Goal: Register for event/course

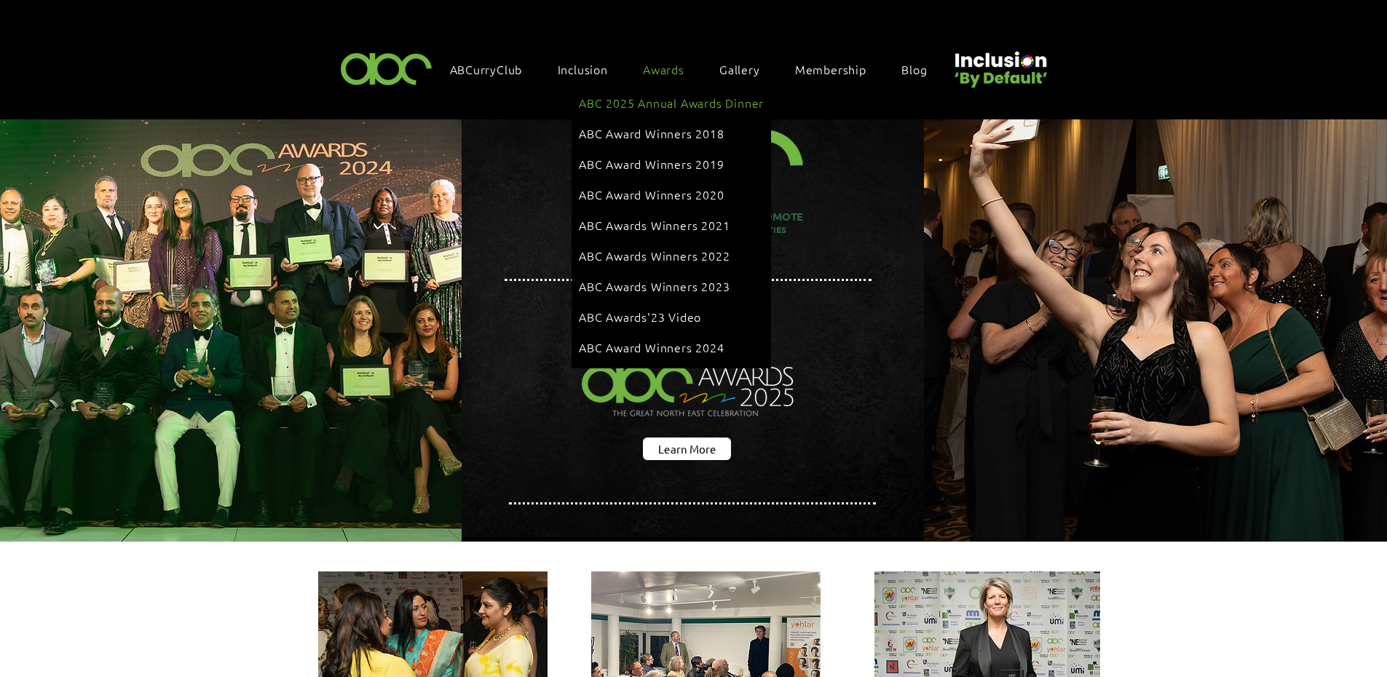
click at [682, 97] on span "ABC 2025 Annual Awards Dinner" at bounding box center [671, 103] width 185 height 16
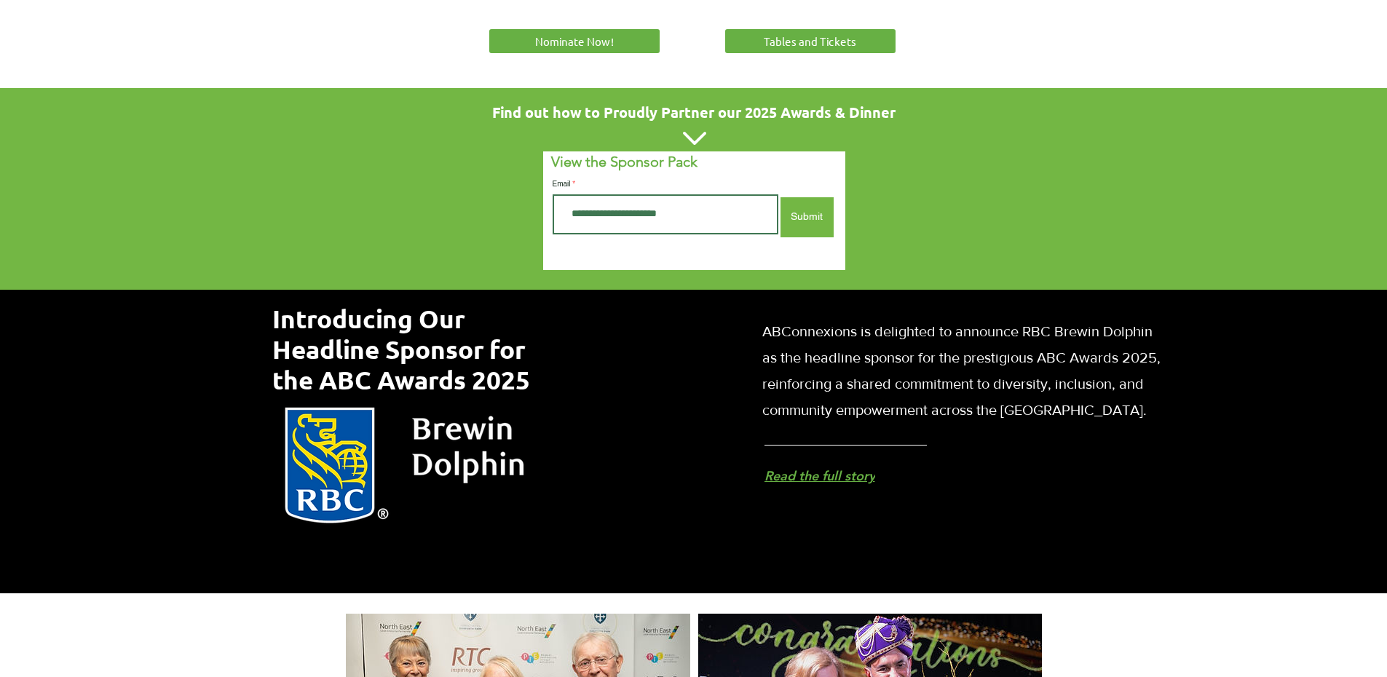
scroll to position [361, 0]
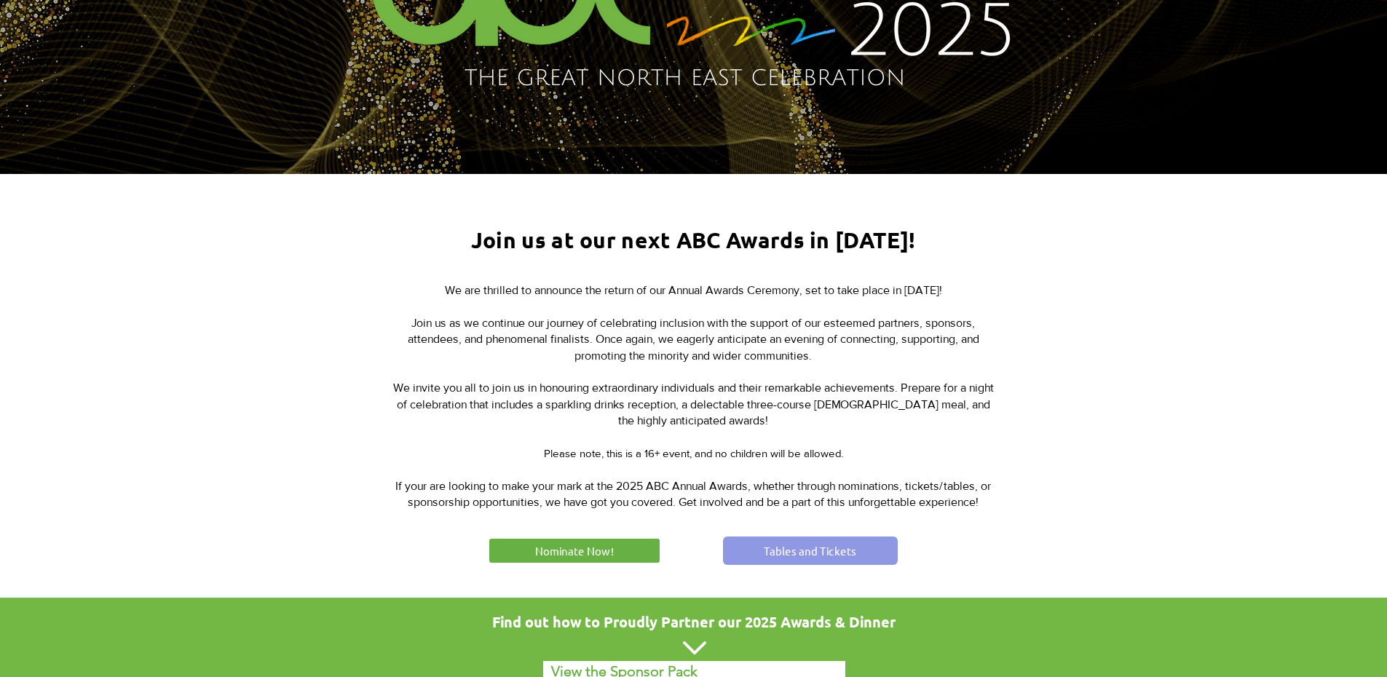
click at [791, 550] on span "Tables and Tickets" at bounding box center [810, 550] width 92 height 15
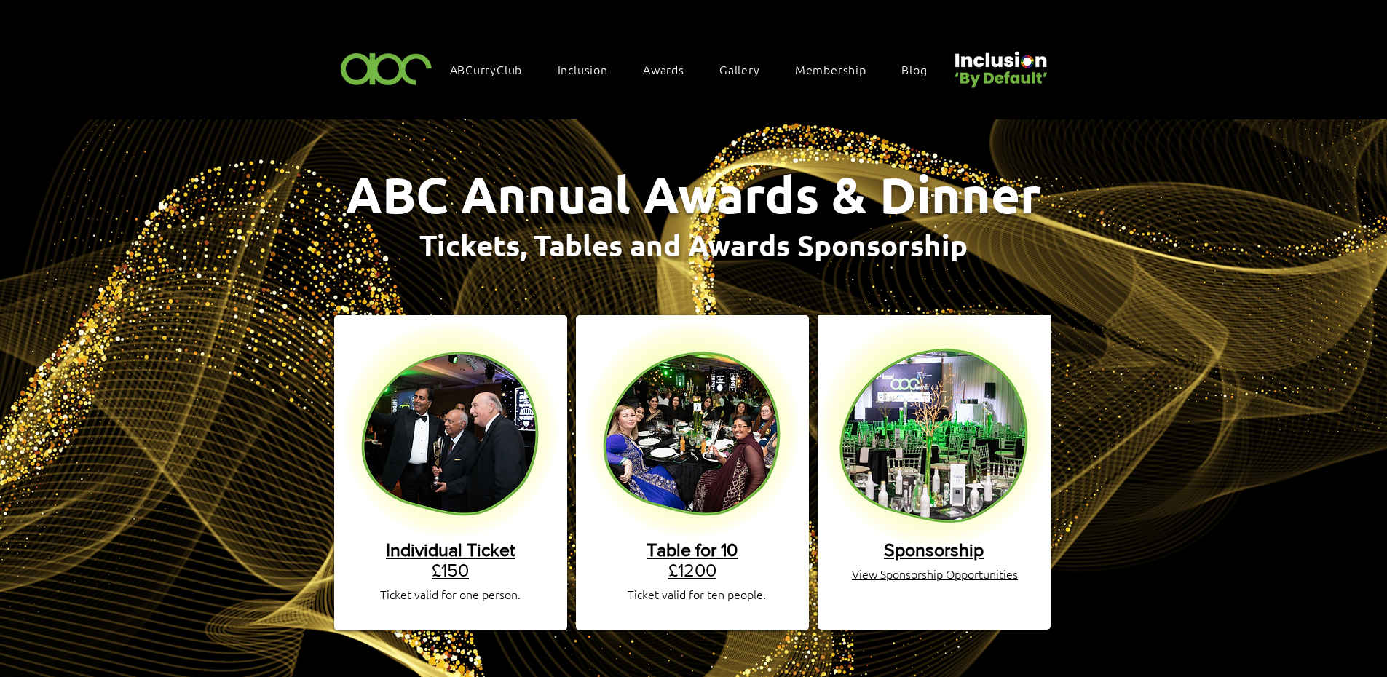
click at [688, 561] on link "Table for 10 £1200" at bounding box center [692, 559] width 91 height 41
click at [679, 540] on span "Table for 10" at bounding box center [692, 549] width 91 height 20
click at [448, 552] on link "Individual Ticket £150" at bounding box center [450, 559] width 129 height 41
click at [917, 539] on span "Sponsorship" at bounding box center [934, 549] width 100 height 20
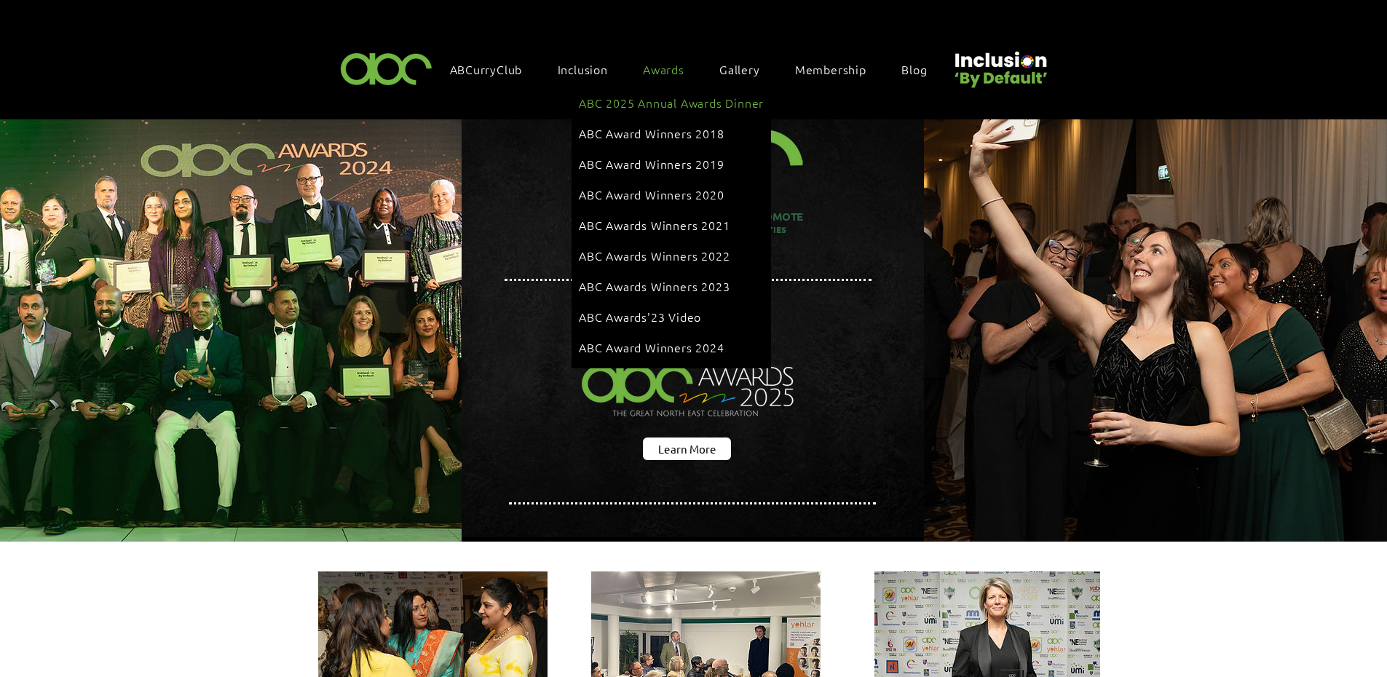
click at [668, 95] on span "ABC 2025 Annual Awards Dinner" at bounding box center [671, 103] width 185 height 16
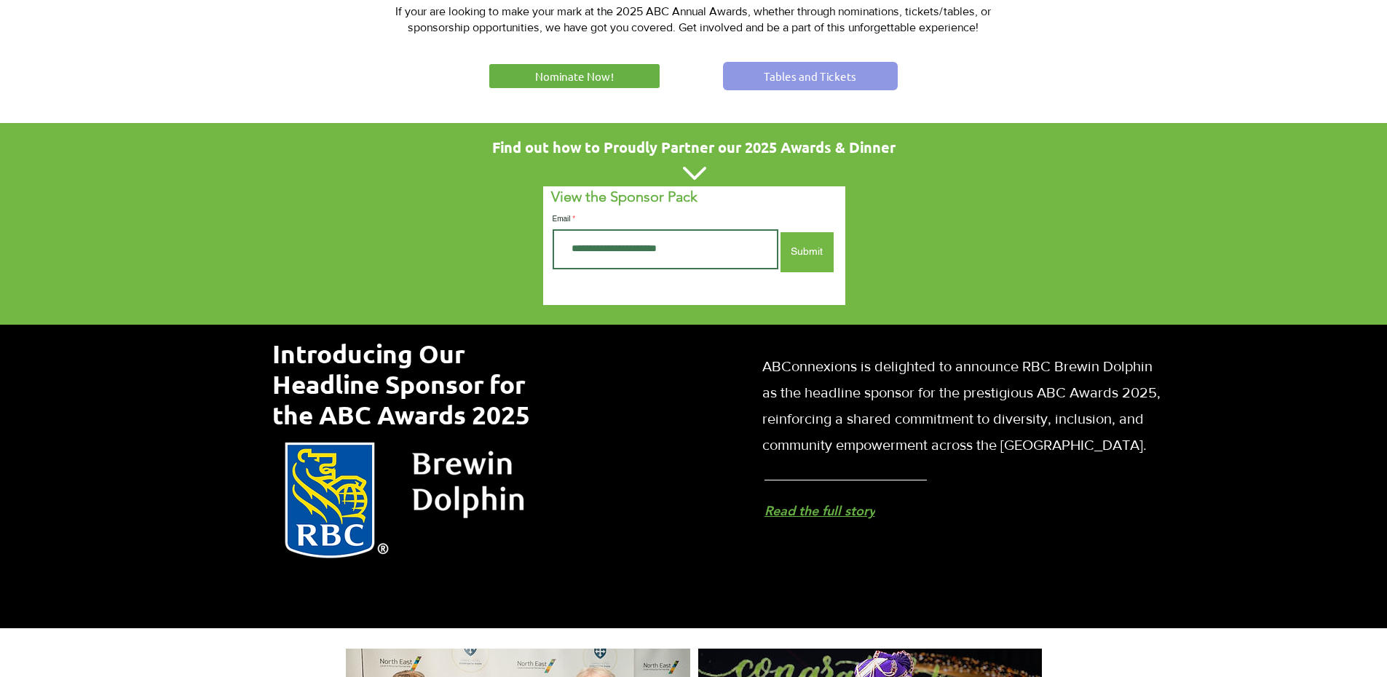
scroll to position [728, 0]
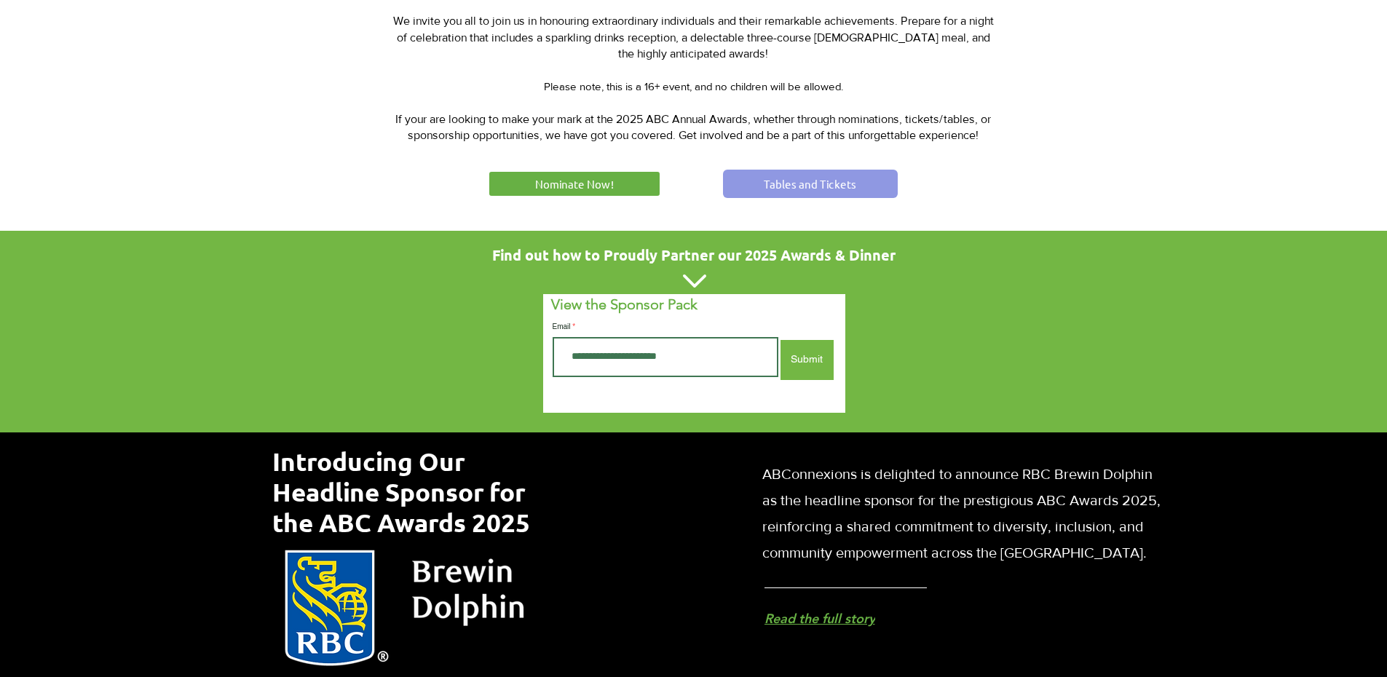
click at [798, 170] on link "Tables and Tickets" at bounding box center [810, 184] width 175 height 28
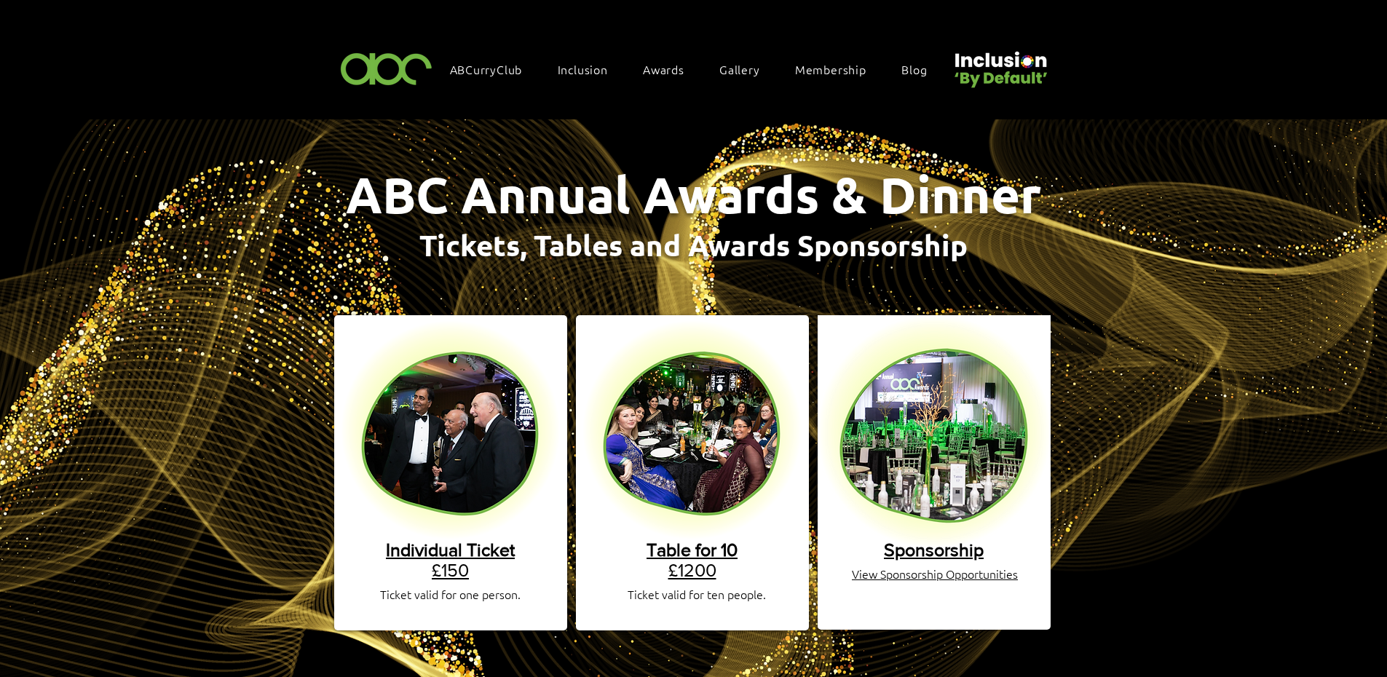
click at [909, 542] on span "Sponsorship" at bounding box center [934, 549] width 100 height 20
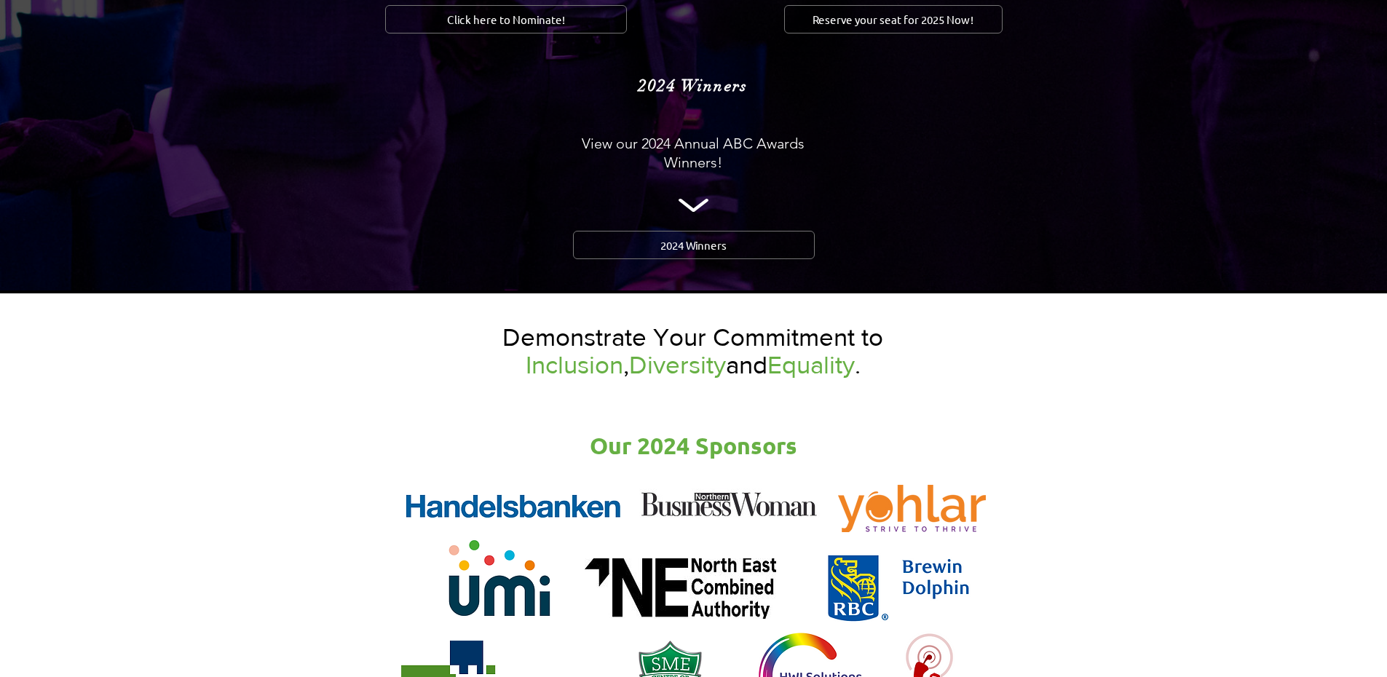
scroll to position [1383, 0]
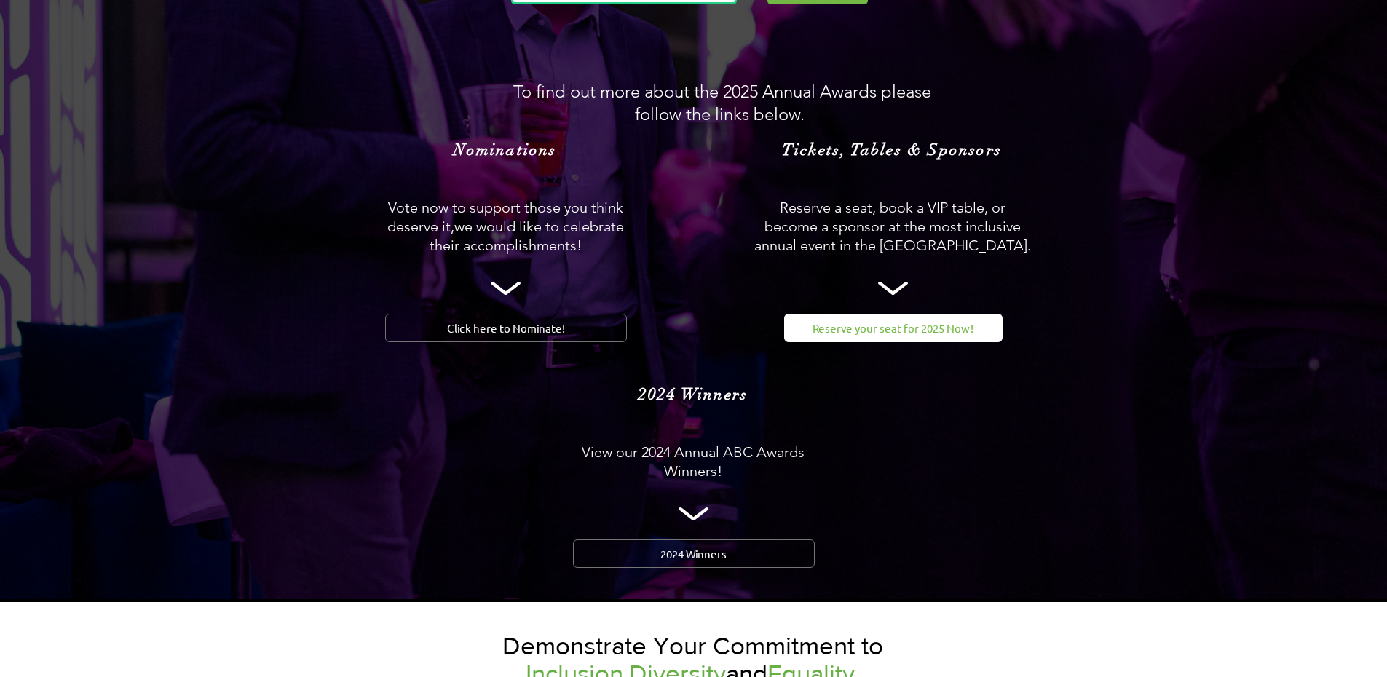
click at [886, 320] on span "Reserve your seat for 2025 Now!" at bounding box center [893, 327] width 161 height 15
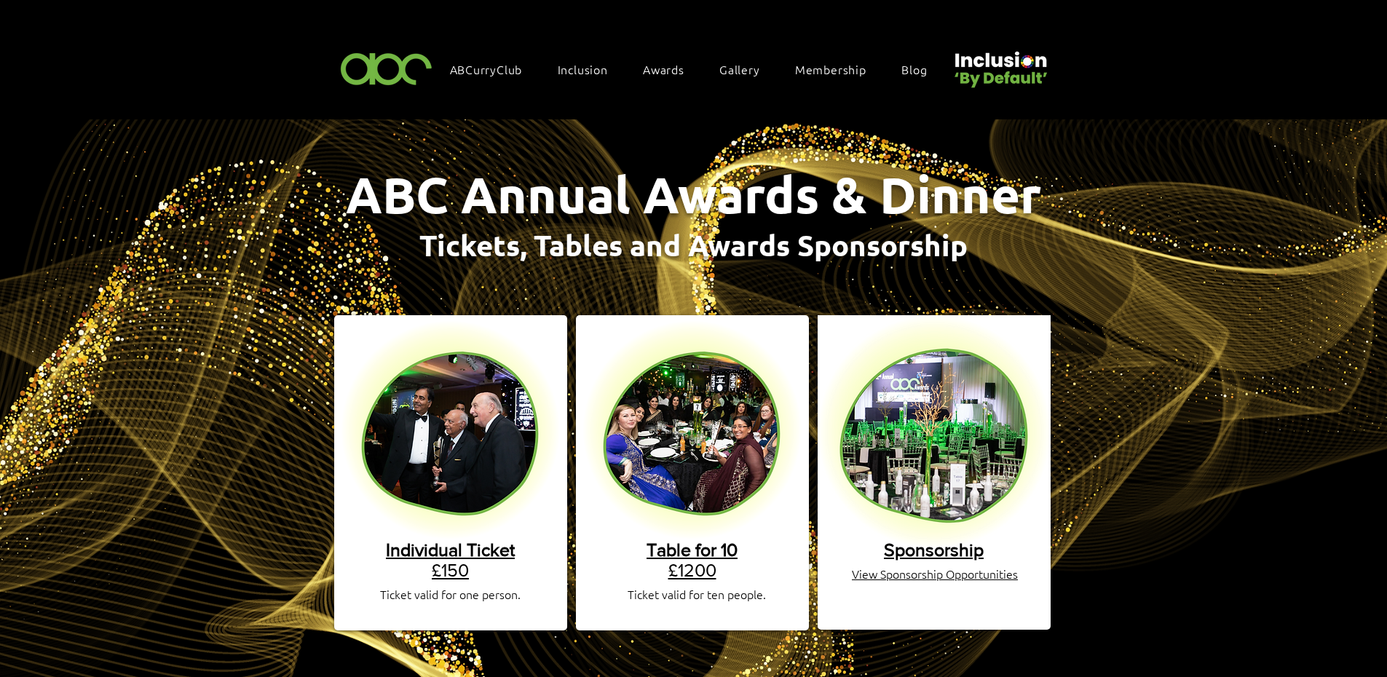
click at [682, 553] on link "Table for 10 £1200" at bounding box center [692, 559] width 91 height 41
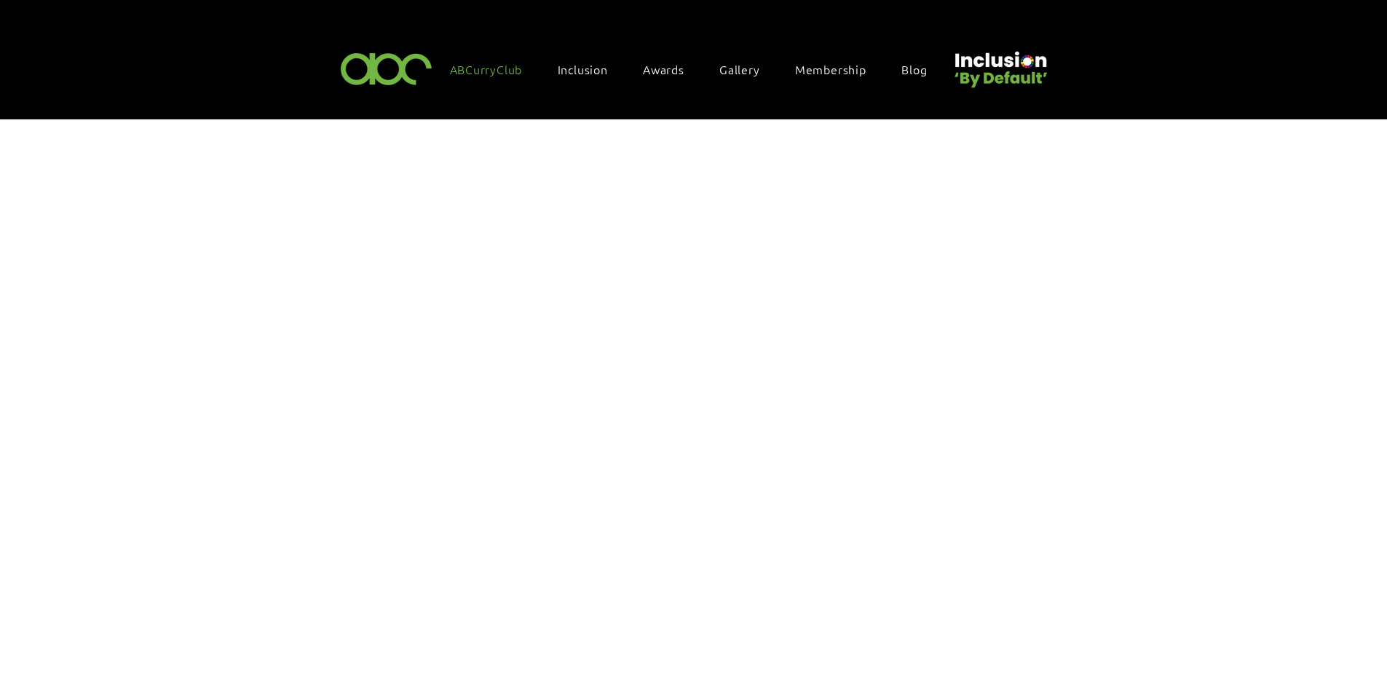
click at [473, 70] on span "ABCurryClub" at bounding box center [486, 69] width 73 height 16
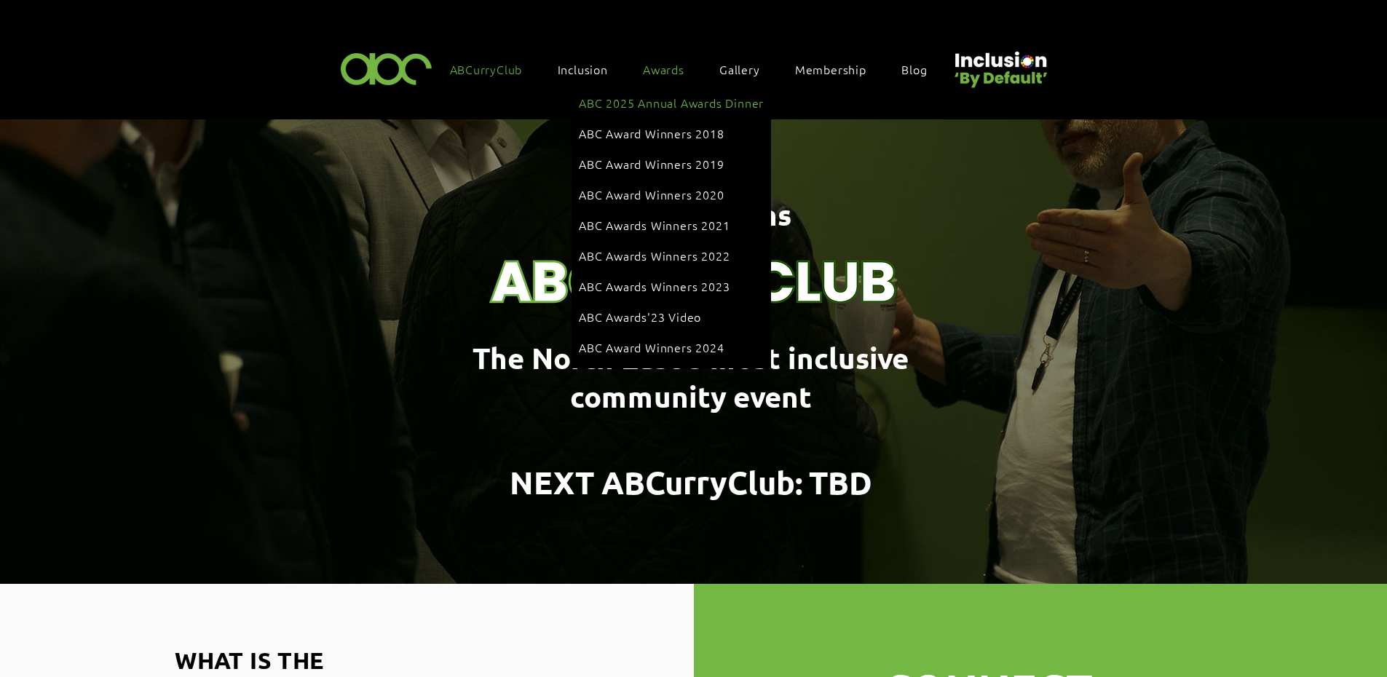
click at [673, 94] on link "ABC 2025 Annual Awards Dinner" at bounding box center [671, 103] width 185 height 28
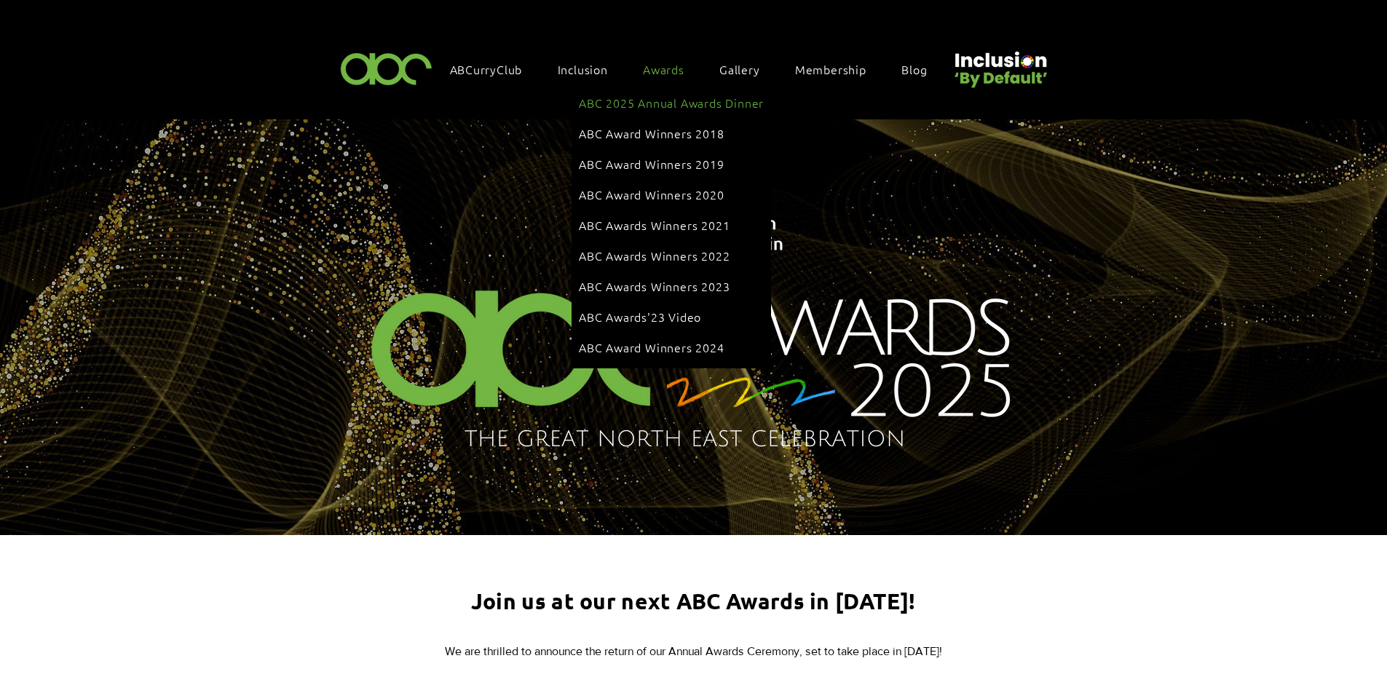
click at [653, 97] on span "ABC 2025 Annual Awards Dinner" at bounding box center [671, 103] width 185 height 16
click at [681, 95] on span "ABC 2025 Annual Awards Dinner" at bounding box center [671, 103] width 185 height 16
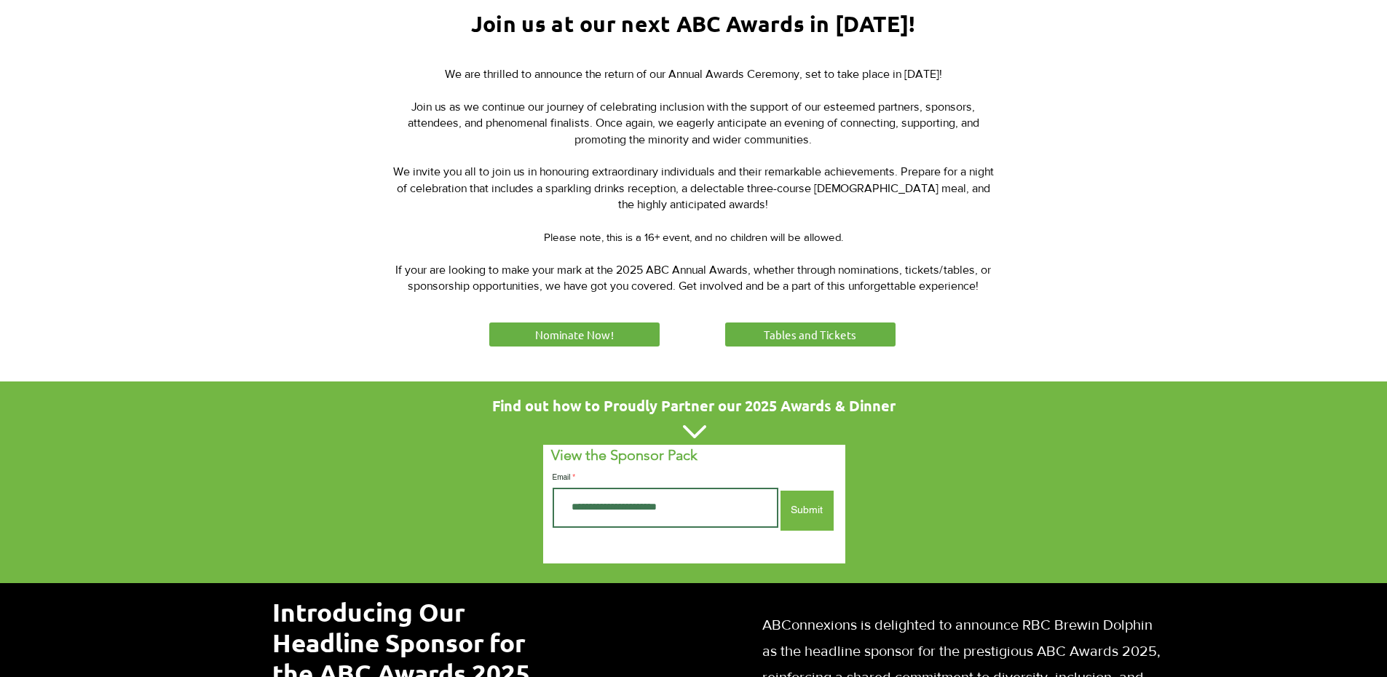
scroll to position [582, 0]
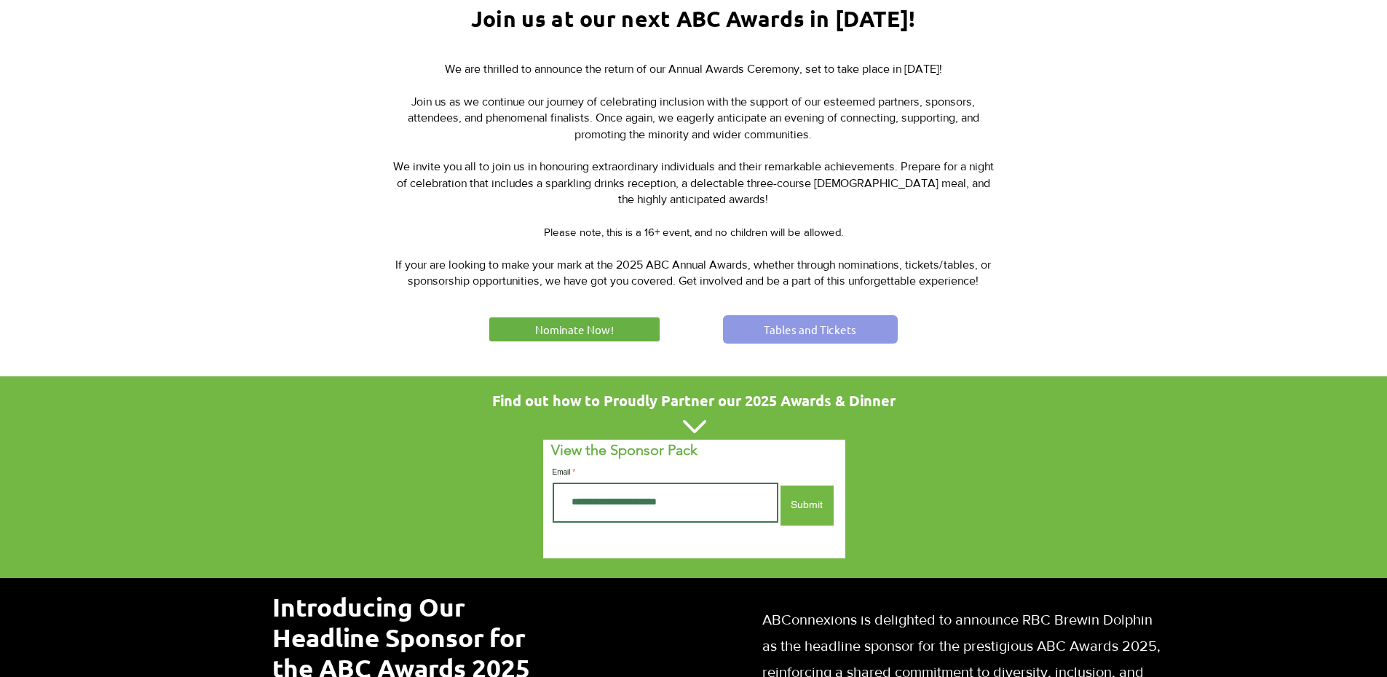
click at [828, 328] on span "Tables and Tickets" at bounding box center [810, 329] width 92 height 15
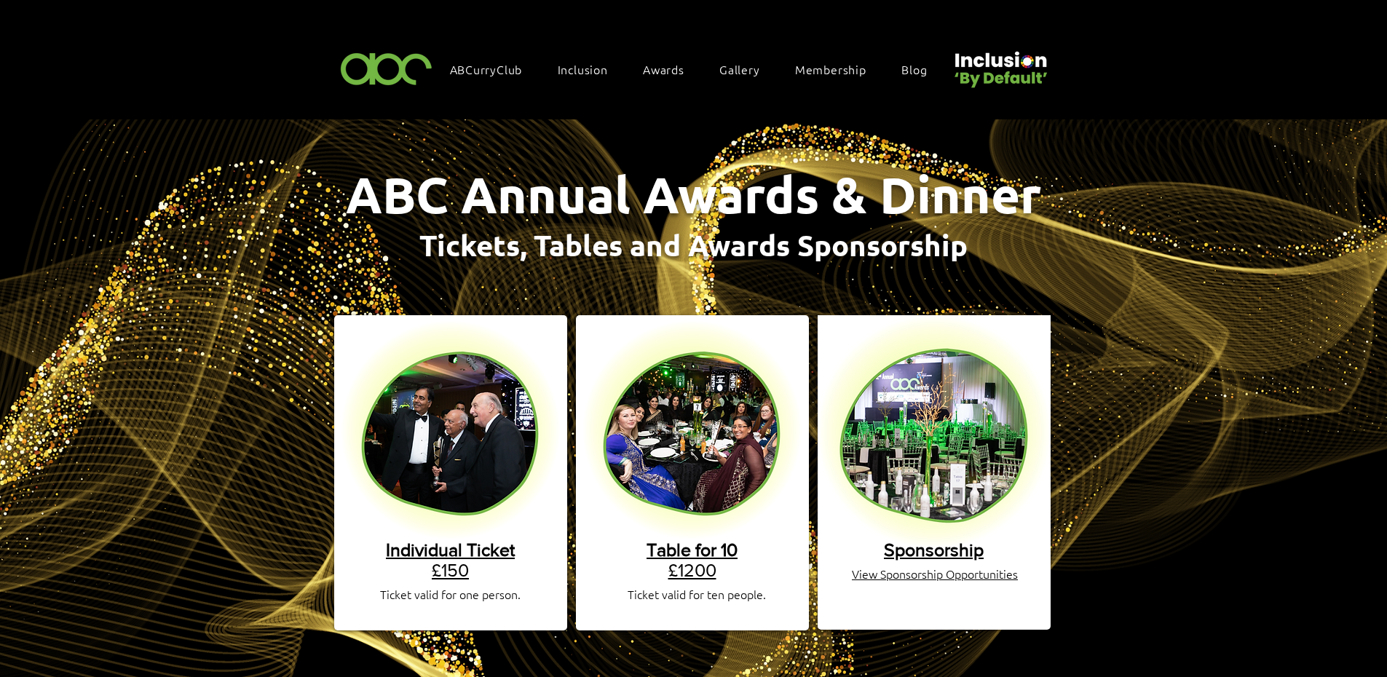
click at [701, 553] on link "Table for 10 £1200" at bounding box center [692, 559] width 91 height 41
click at [443, 547] on link "Individual Ticket £150" at bounding box center [450, 559] width 129 height 41
click at [918, 539] on span "Sponsorship" at bounding box center [934, 549] width 100 height 20
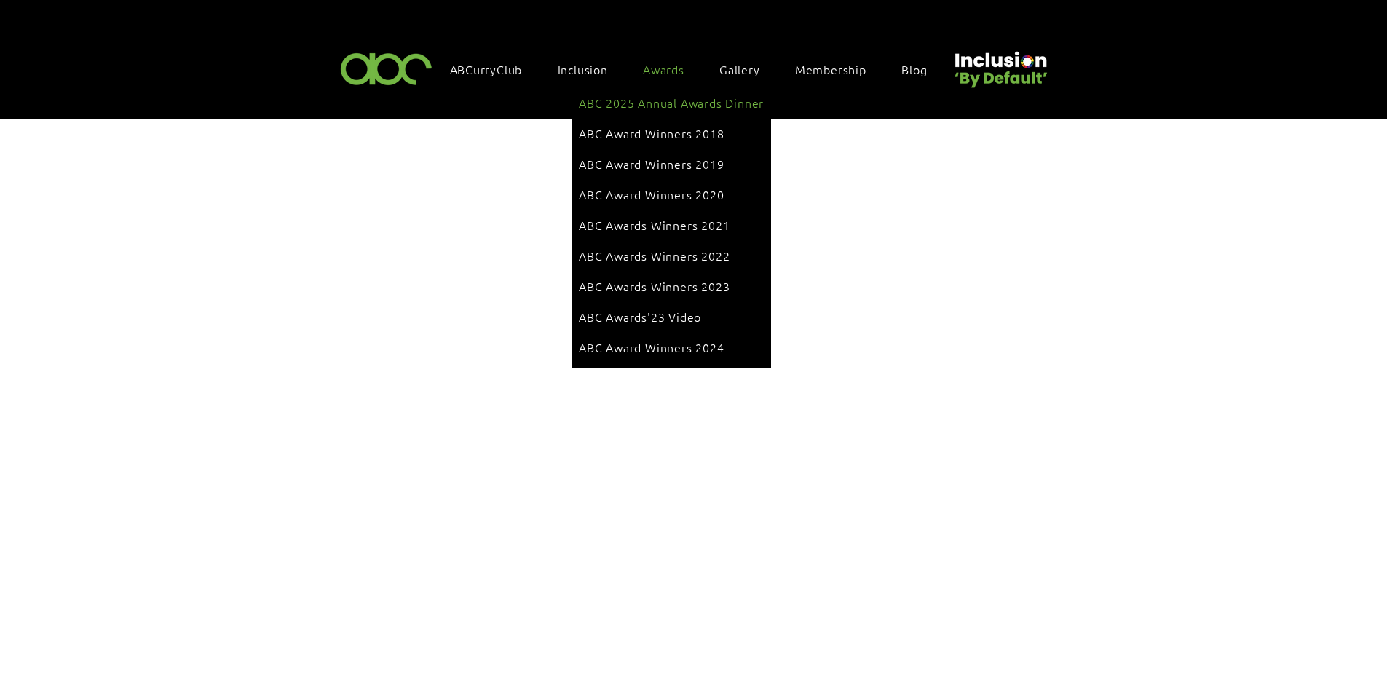
click at [667, 103] on span "ABC 2025 Annual Awards Dinner" at bounding box center [671, 103] width 185 height 16
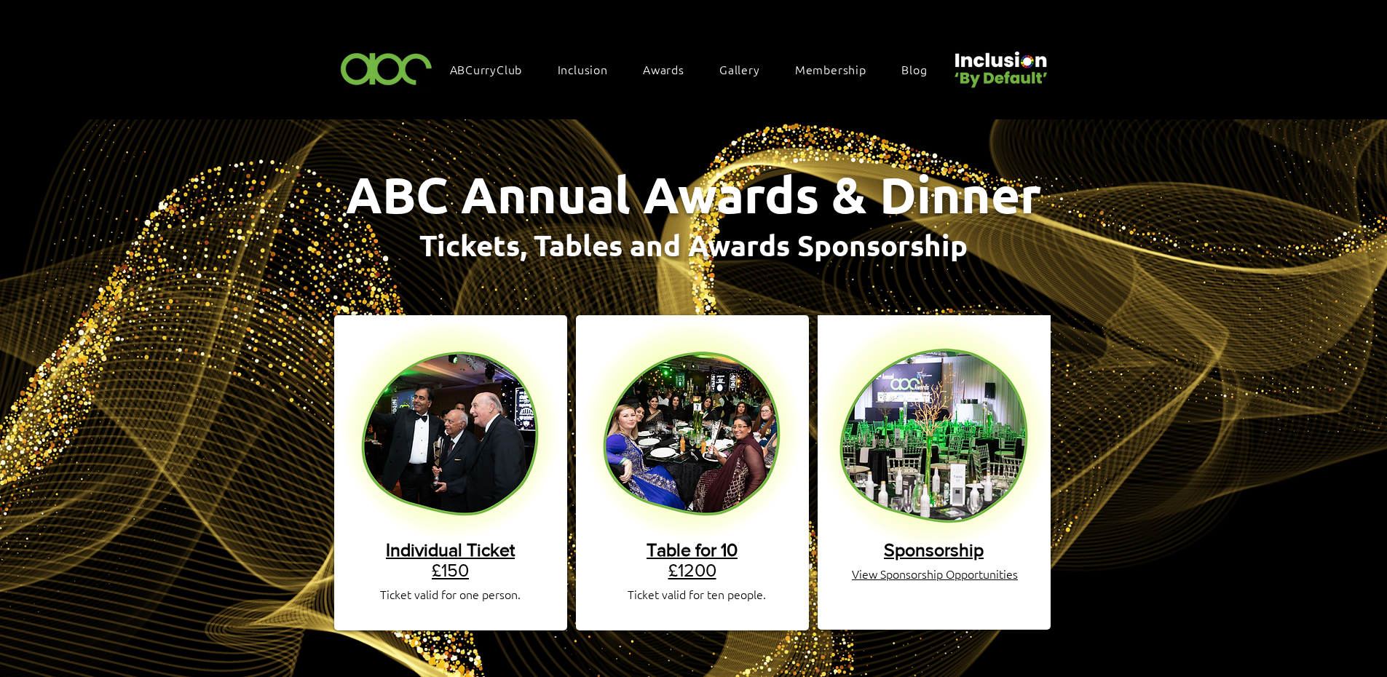
click at [700, 558] on link "Table for 10 £1200" at bounding box center [692, 559] width 91 height 41
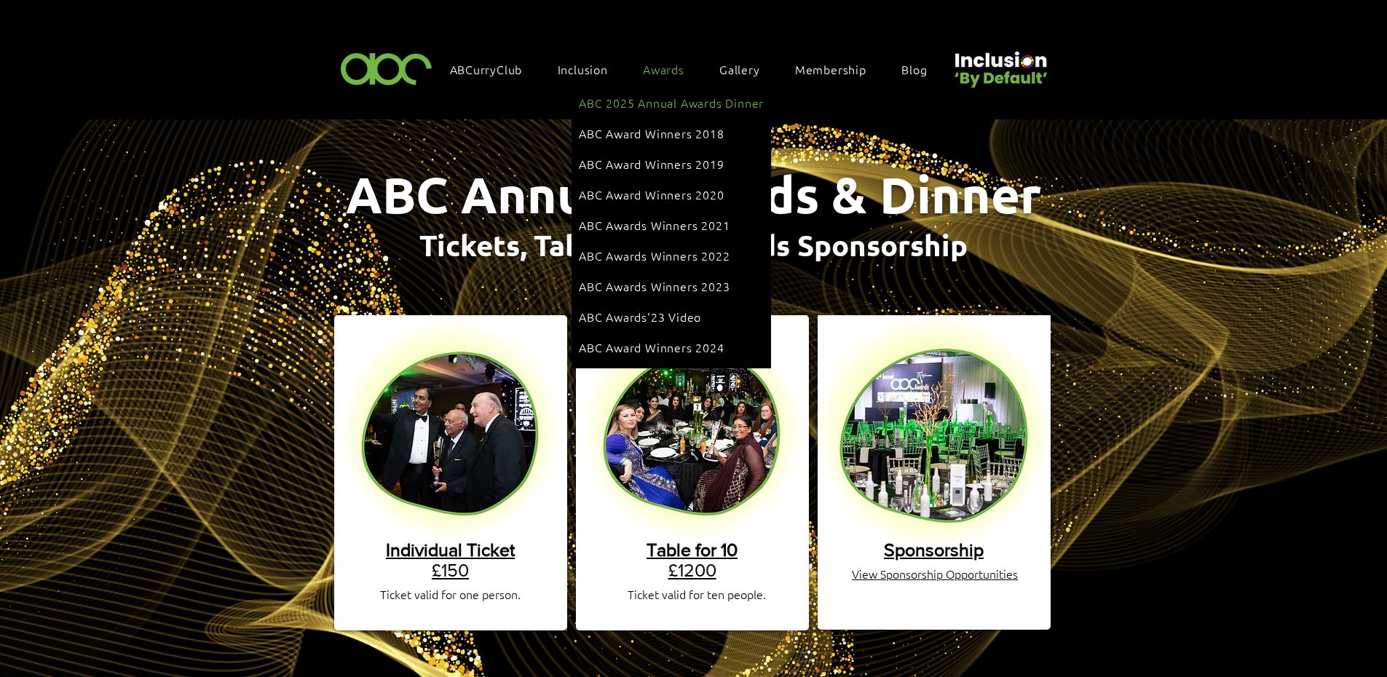
click at [660, 93] on link "ABC 2025 Annual Awards Dinner" at bounding box center [671, 103] width 185 height 28
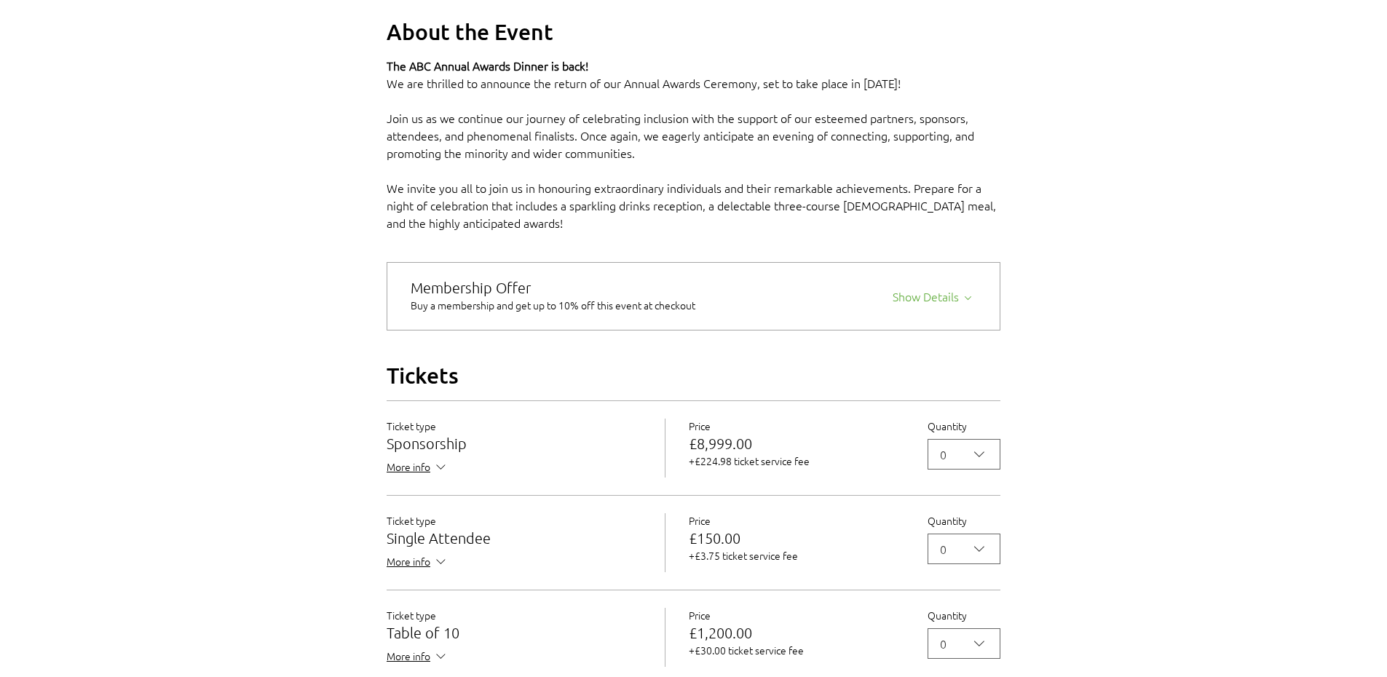
scroll to position [1092, 0]
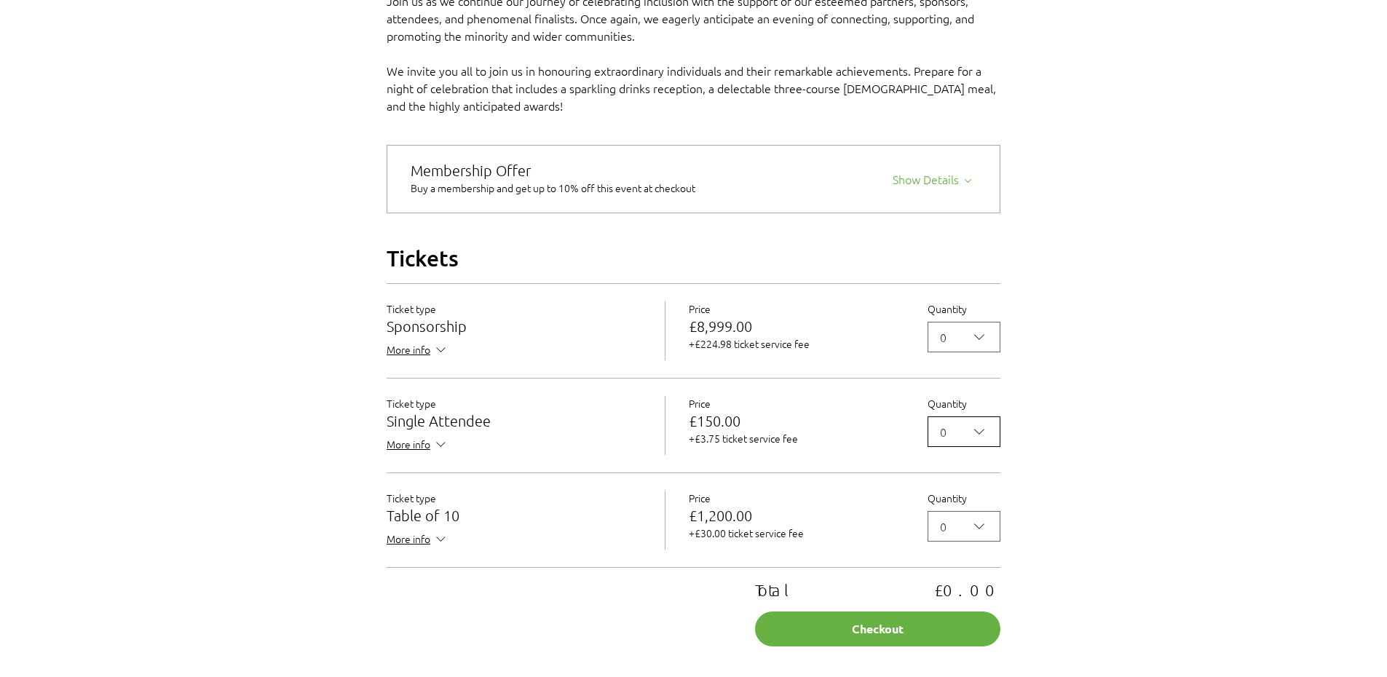
click at [982, 440] on icon "2025 Annual ABC Awards Dinner" at bounding box center [978, 431] width 17 height 17
click at [950, 509] on span "1" at bounding box center [964, 499] width 54 height 17
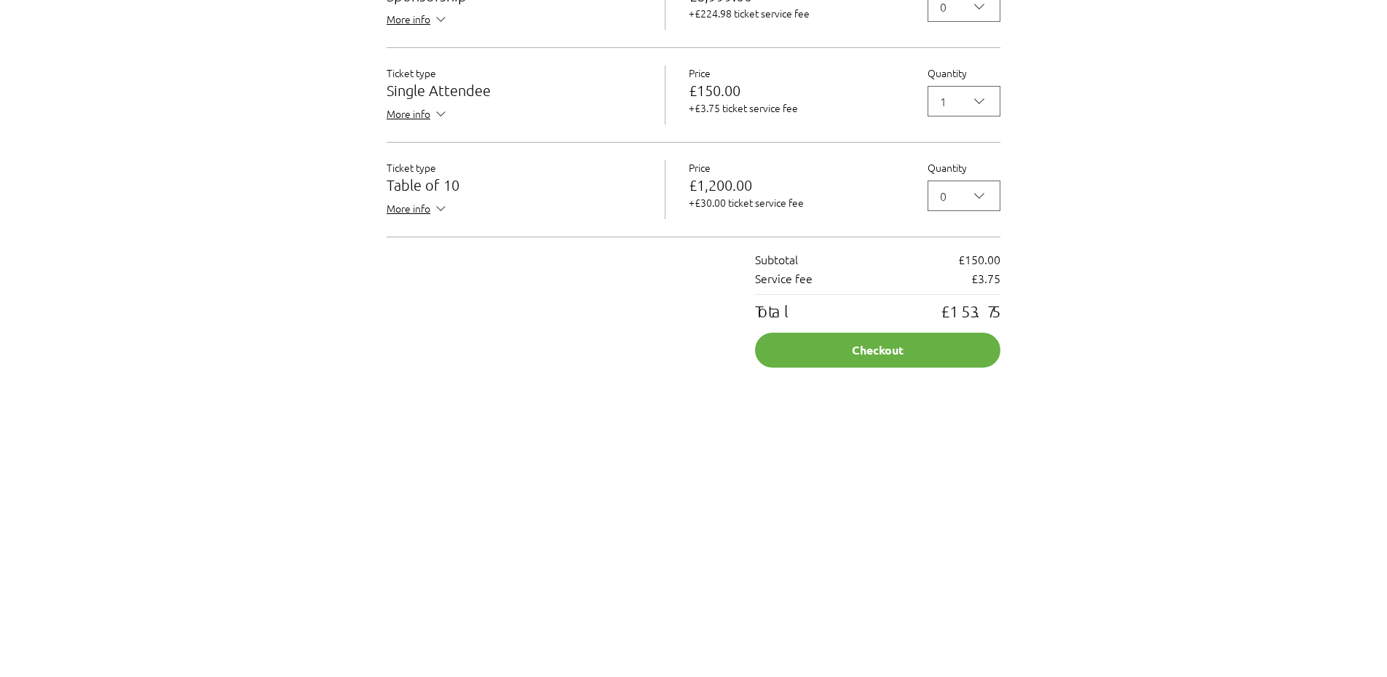
scroll to position [1456, 0]
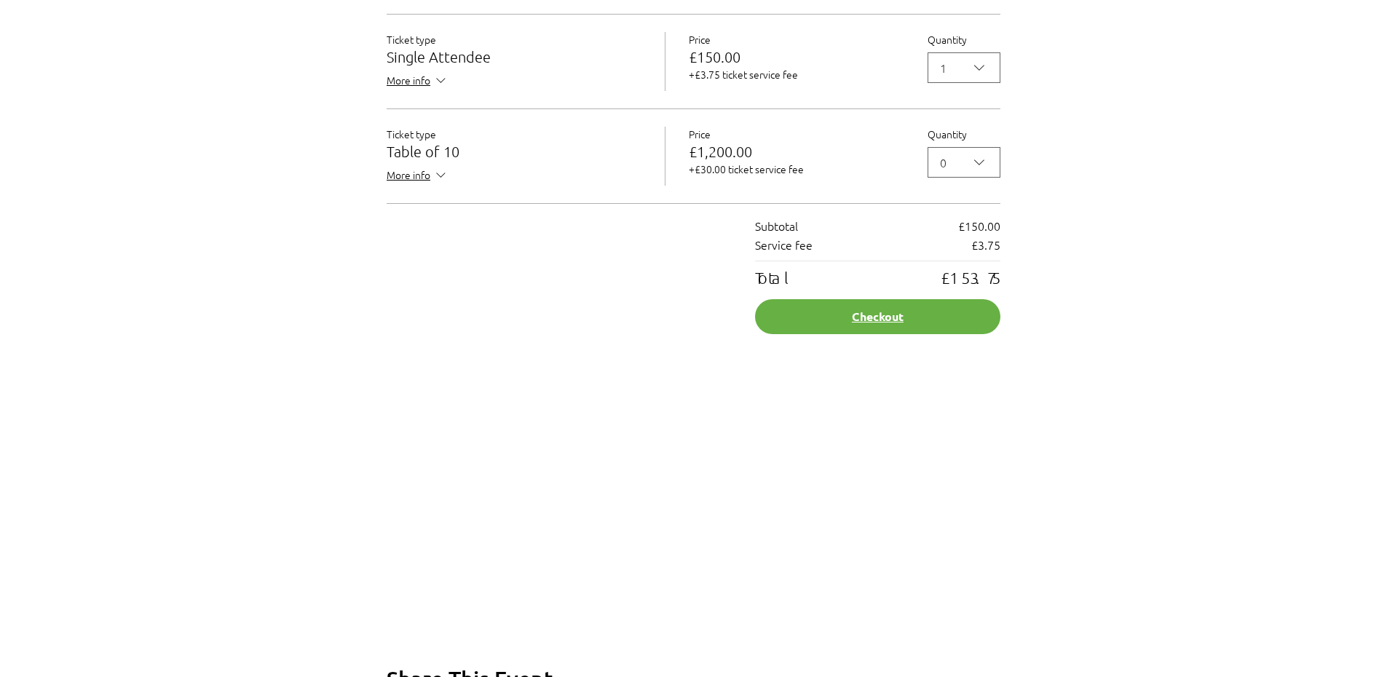
click at [880, 334] on button "Checkout" at bounding box center [877, 316] width 245 height 35
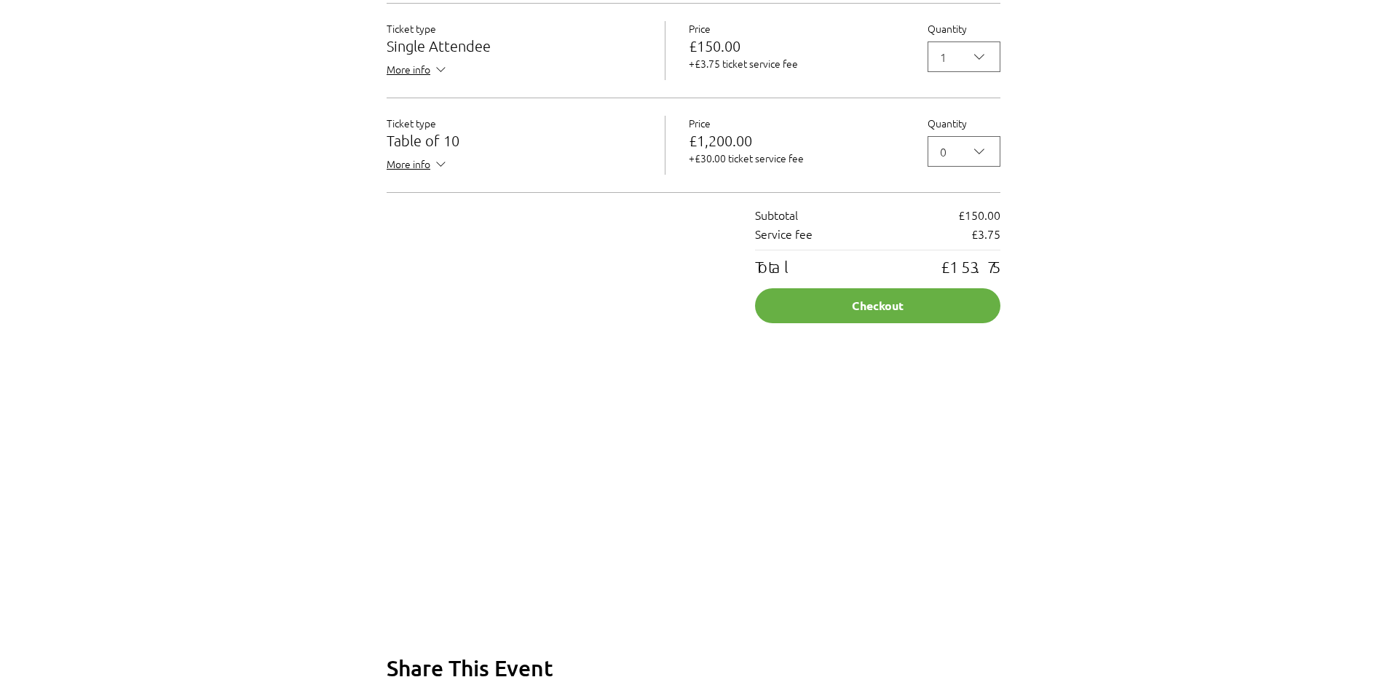
scroll to position [874, 0]
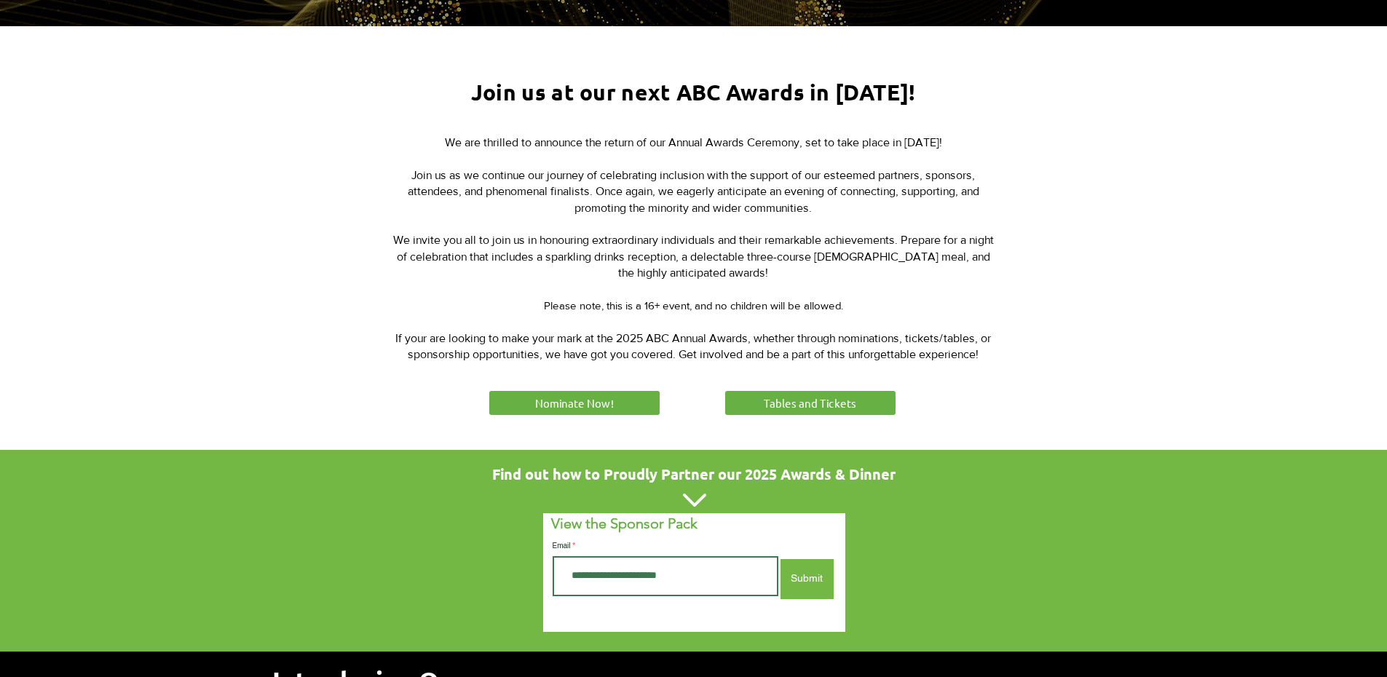
scroll to position [510, 0]
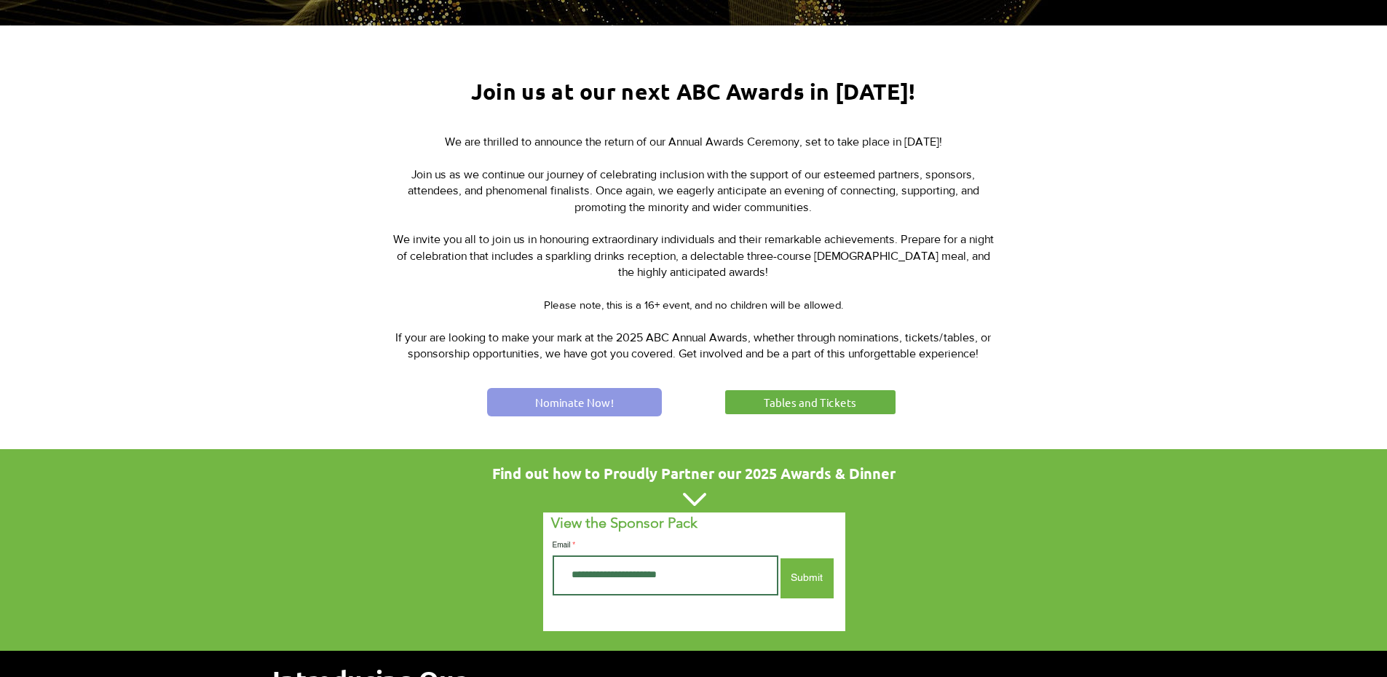
click at [592, 395] on span "Nominate Now!" at bounding box center [574, 402] width 79 height 15
